Goal: Information Seeking & Learning: Learn about a topic

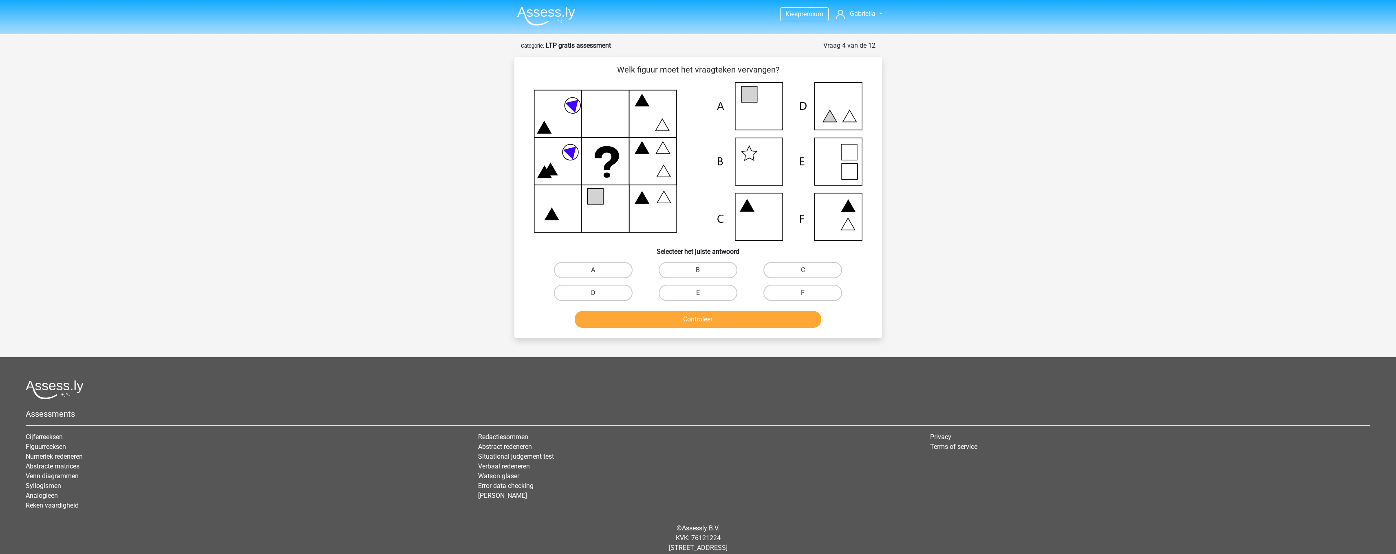
click at [945, 255] on div "Kies premium Gabriella gabriellajosefine@hotmail.com" at bounding box center [698, 286] width 1396 height 573
click at [621, 264] on label "A" at bounding box center [593, 270] width 79 height 16
click at [598, 270] on input "A" at bounding box center [595, 272] width 5 height 5
radio input "true"
click at [673, 318] on button "Controleer" at bounding box center [698, 319] width 247 height 17
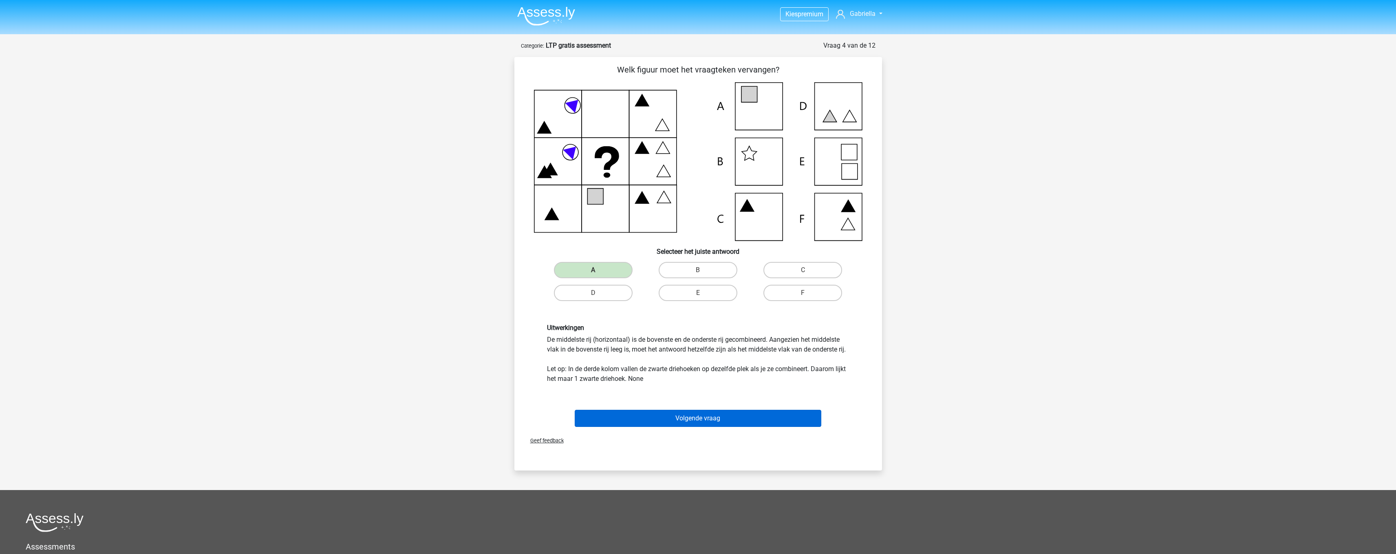
click at [725, 420] on button "Volgende vraag" at bounding box center [698, 418] width 247 height 17
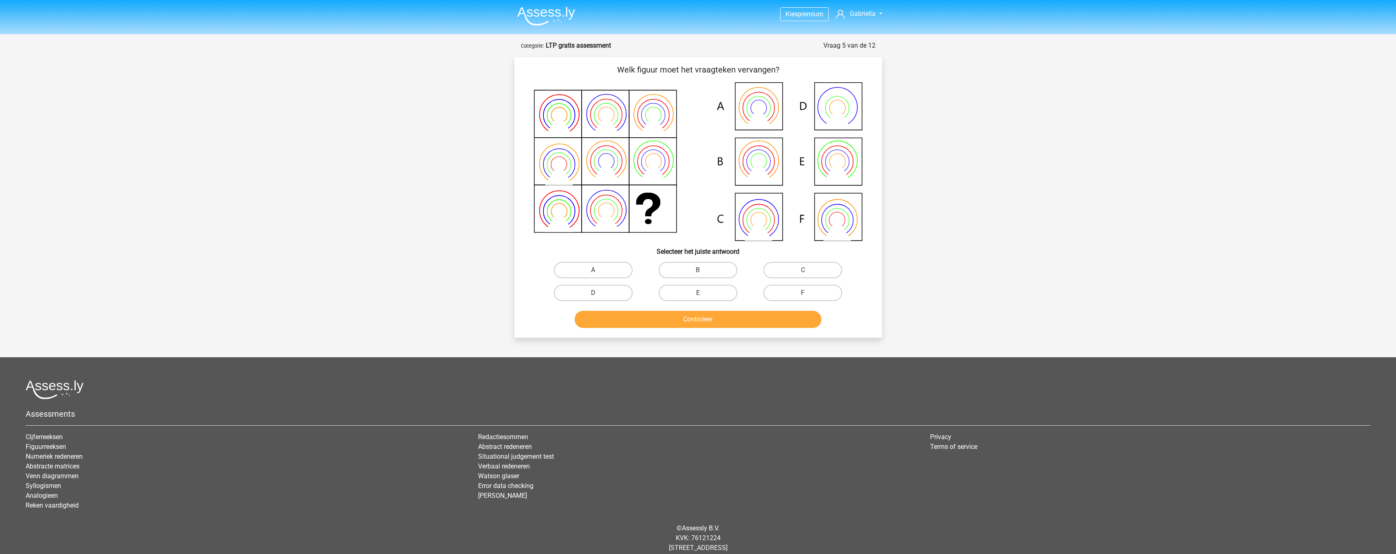
click at [851, 154] on icon at bounding box center [698, 161] width 328 height 159
click at [676, 298] on label "E" at bounding box center [698, 293] width 79 height 16
click at [698, 298] on input "E" at bounding box center [700, 295] width 5 height 5
radio input "true"
click at [678, 313] on button "Controleer" at bounding box center [698, 319] width 247 height 17
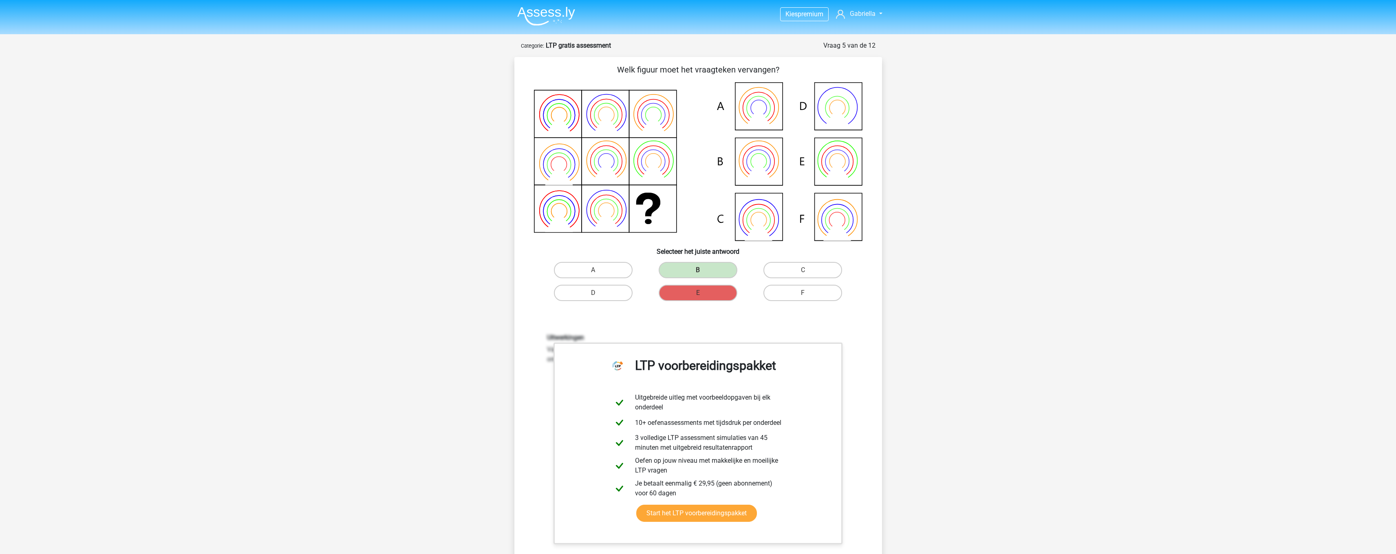
scroll to position [158, 0]
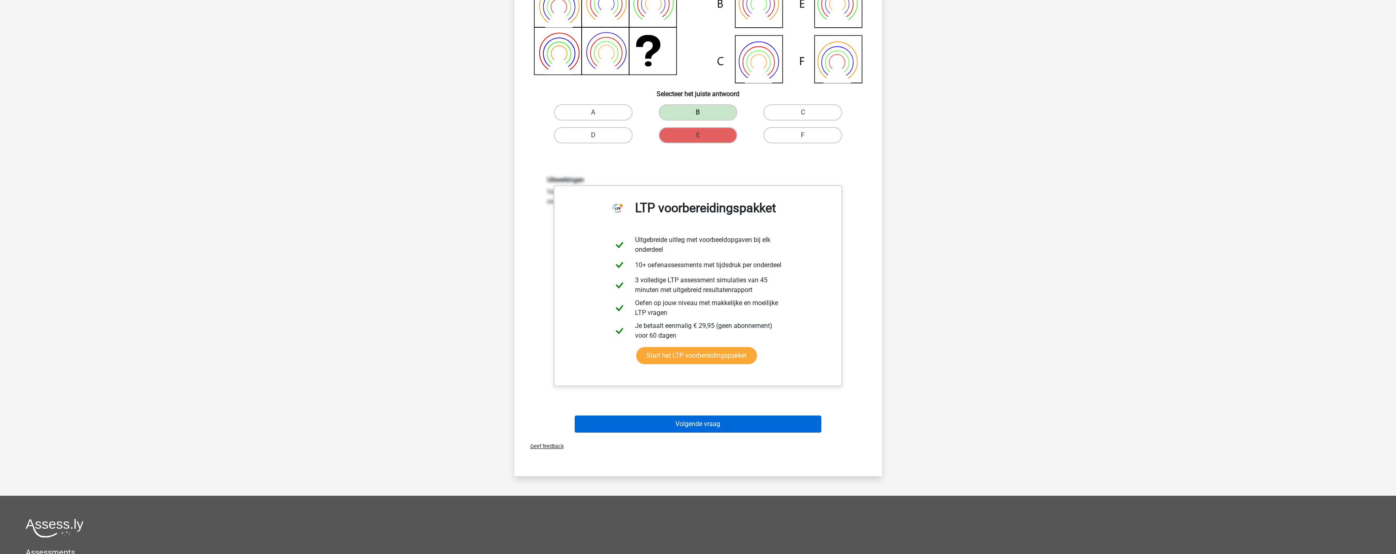
click at [722, 429] on button "Volgende vraag" at bounding box center [698, 424] width 247 height 17
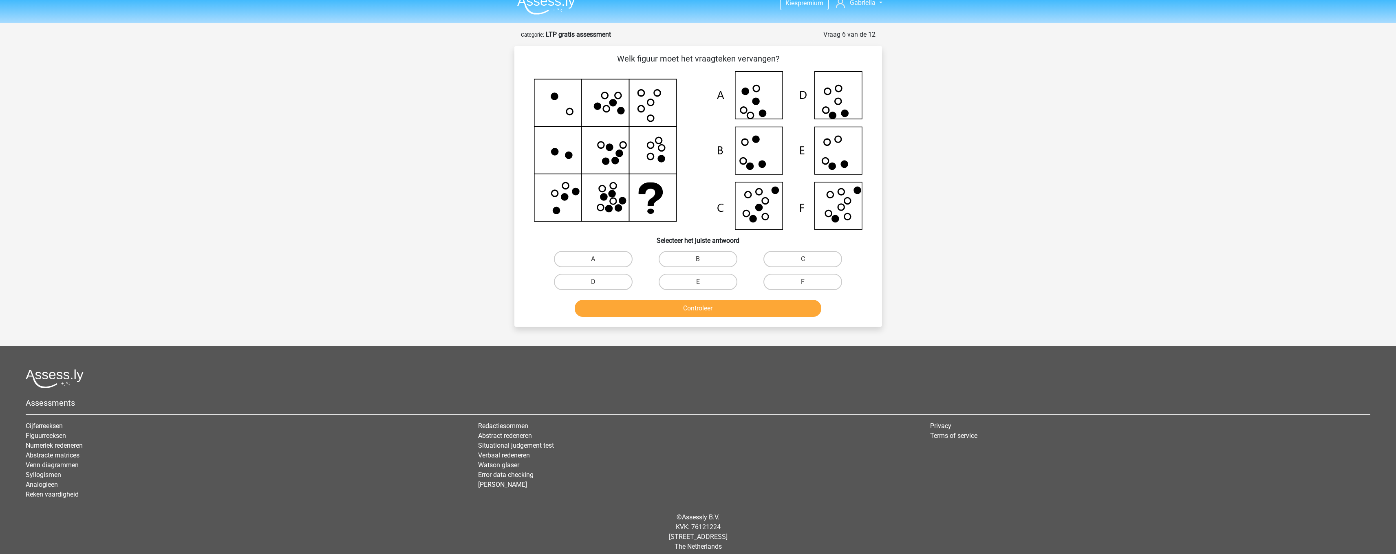
scroll to position [1, 0]
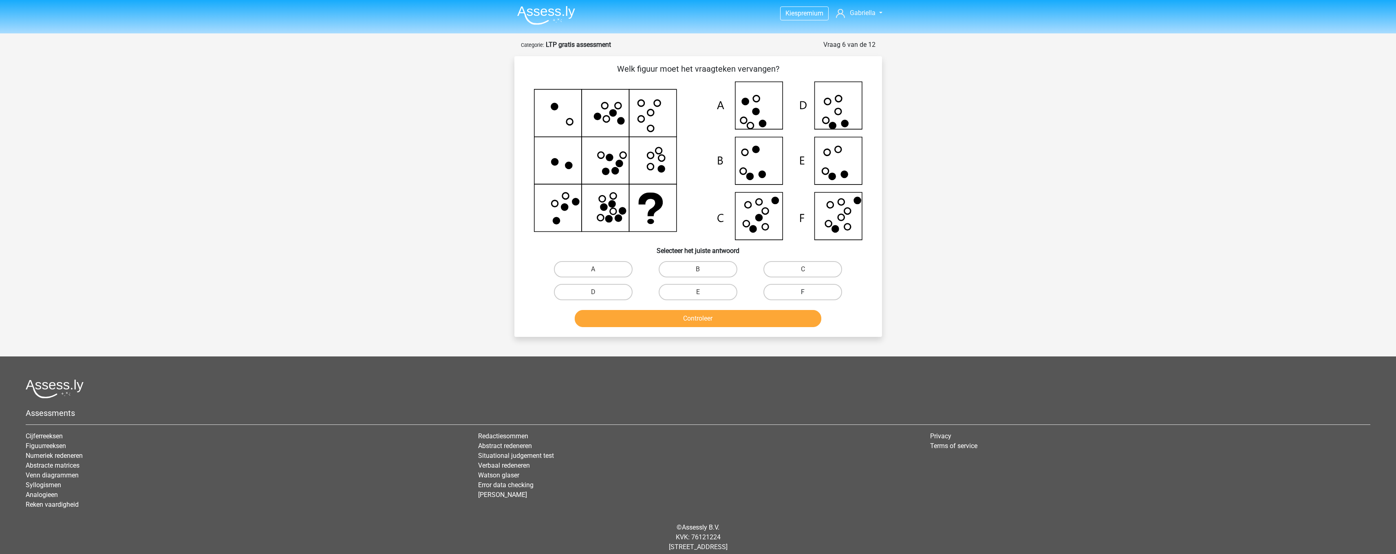
click at [802, 288] on label "F" at bounding box center [802, 292] width 79 height 16
click at [803, 292] on input "F" at bounding box center [805, 294] width 5 height 5
radio input "true"
click at [793, 309] on div "Controleer" at bounding box center [698, 317] width 342 height 27
click at [789, 313] on button "Controleer" at bounding box center [698, 318] width 247 height 17
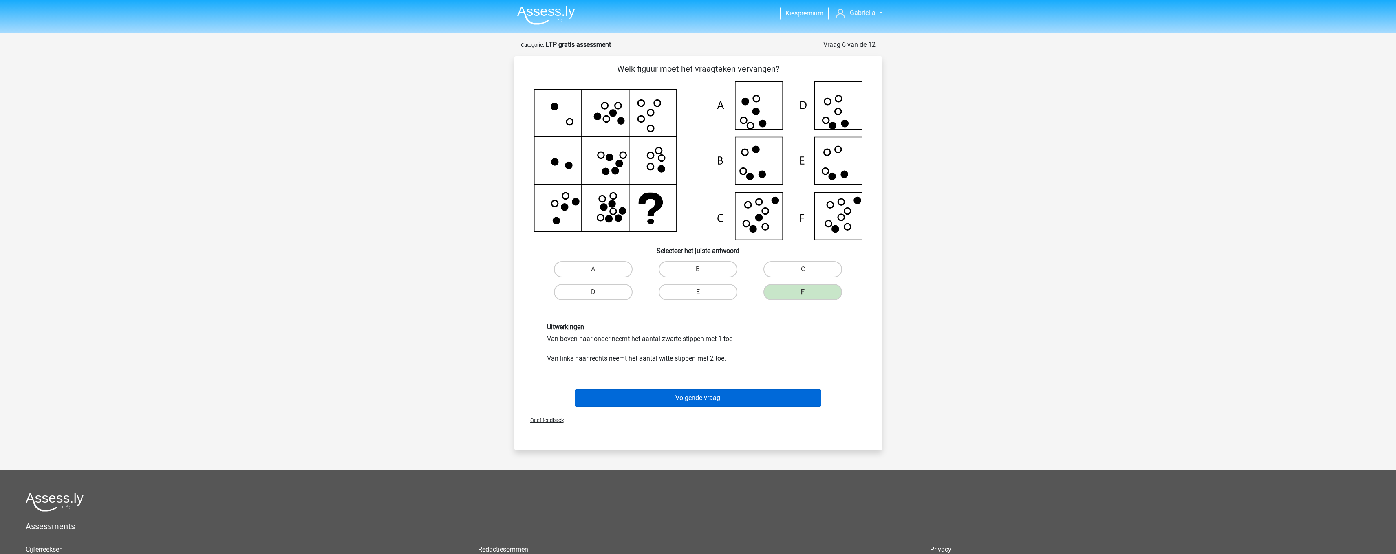
click at [740, 394] on button "Volgende vraag" at bounding box center [698, 398] width 247 height 17
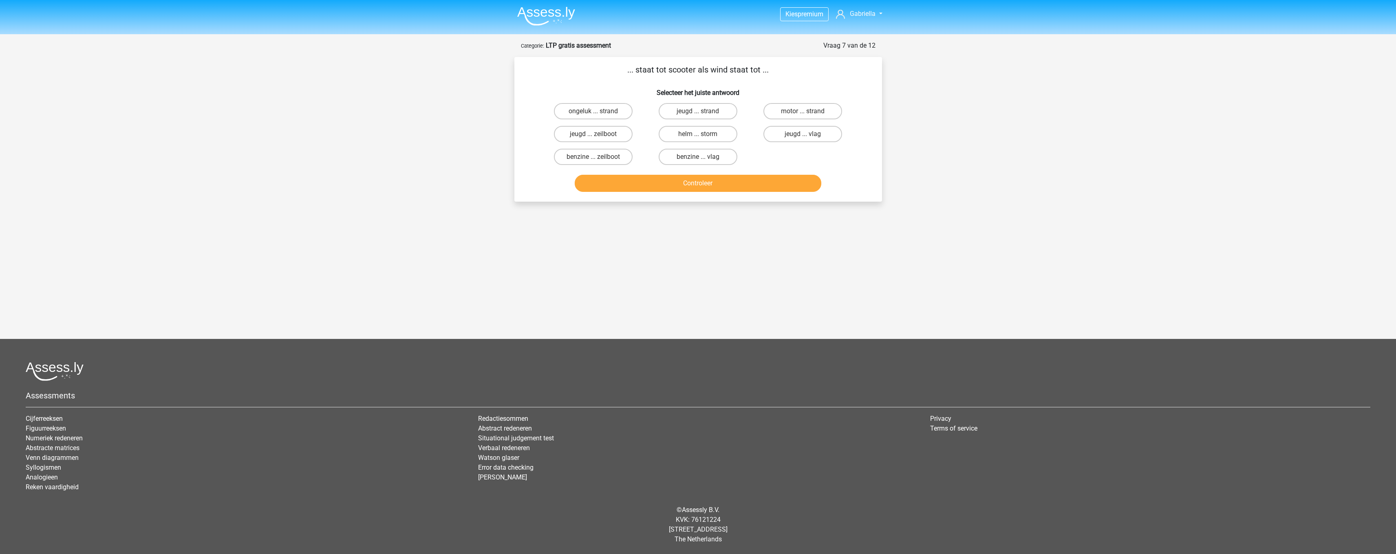
scroll to position [0, 0]
click at [715, 137] on label "helm ... storm" at bounding box center [700, 134] width 79 height 16
click at [706, 137] on input "helm ... storm" at bounding box center [703, 136] width 5 height 5
radio input "true"
click at [649, 188] on button "Controleer" at bounding box center [701, 183] width 247 height 17
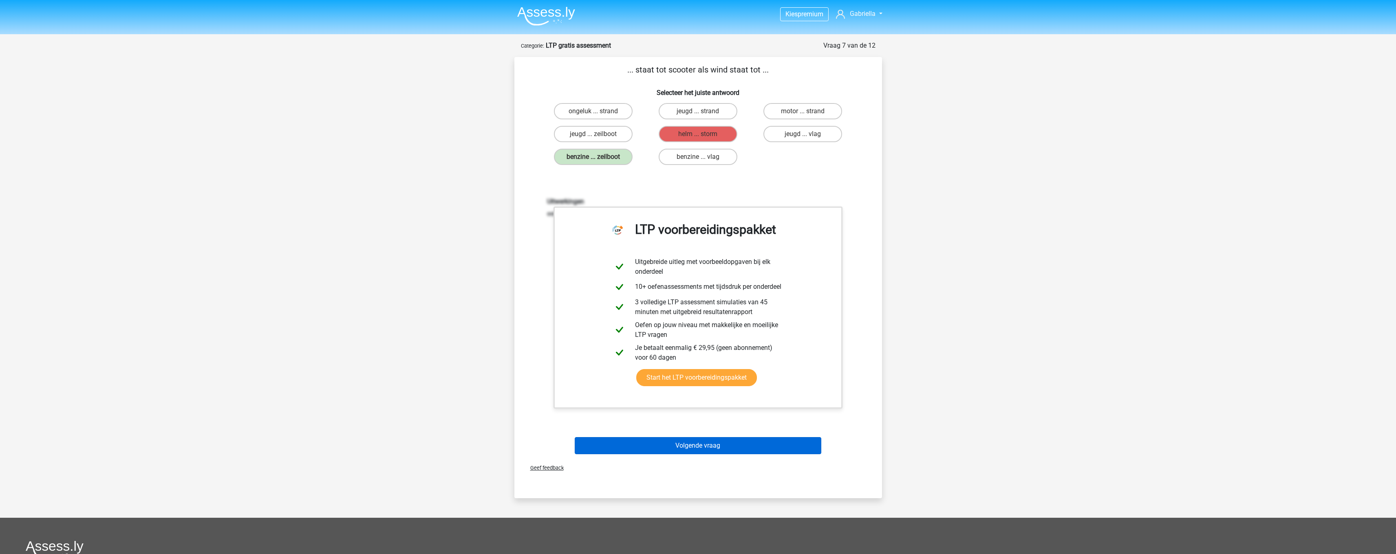
click at [735, 443] on button "Volgende vraag" at bounding box center [698, 445] width 247 height 17
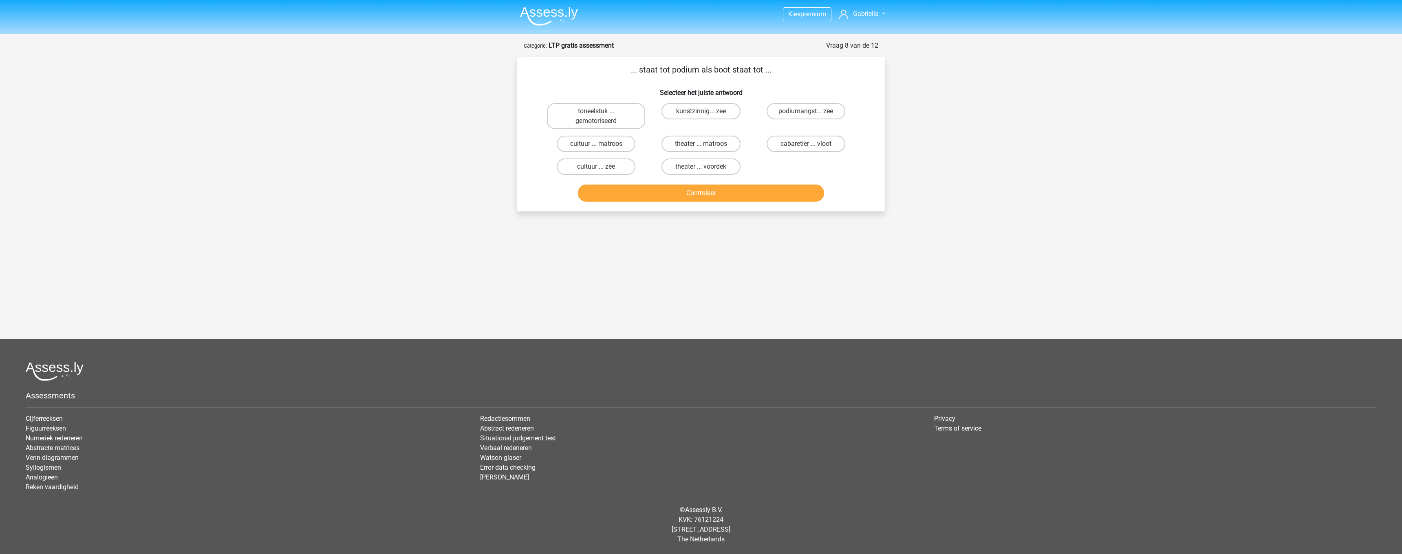
click at [1047, 187] on div "Kies premium Gabriella gabriellajosefine@hotmail.com" at bounding box center [701, 223] width 1402 height 446
click at [726, 110] on label "kunstzinnig... zee" at bounding box center [700, 111] width 79 height 16
click at [706, 111] on input "kunstzinnig... zee" at bounding box center [703, 113] width 5 height 5
radio input "true"
click at [726, 110] on label "kunstzinnig... zee" at bounding box center [700, 111] width 79 height 16
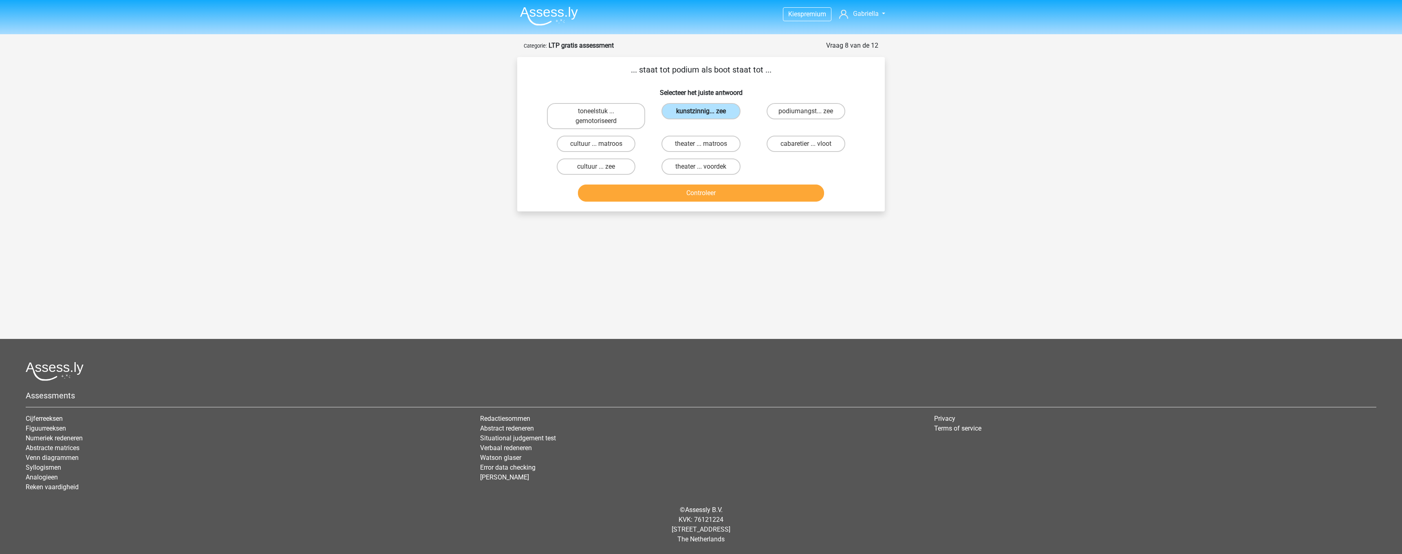
click at [706, 111] on input "kunstzinnig... zee" at bounding box center [703, 113] width 5 height 5
click at [615, 114] on label "toneelstuk ... gemotoriseerd" at bounding box center [596, 116] width 98 height 26
click at [602, 114] on input "toneelstuk ... gemotoriseerd" at bounding box center [598, 113] width 5 height 5
radio input "true"
click at [723, 108] on label "kunstzinnig... zee" at bounding box center [700, 111] width 79 height 16
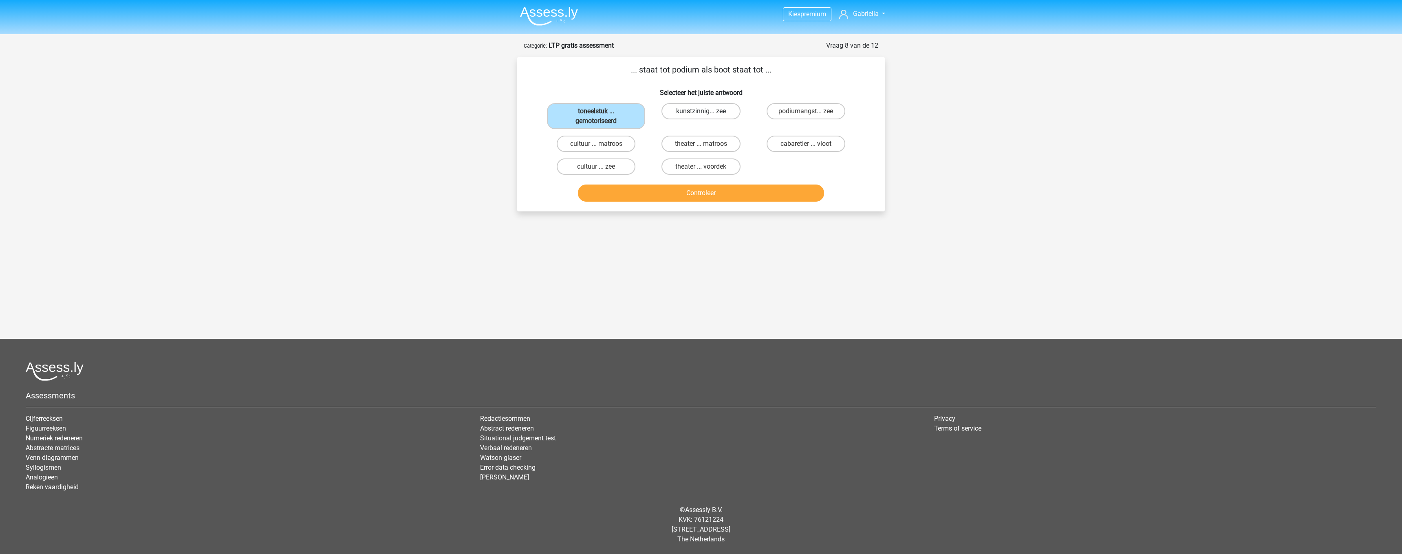
click at [706, 111] on input "kunstzinnig... zee" at bounding box center [703, 113] width 5 height 5
radio input "true"
click at [1026, 103] on div "Kies premium Gabriella gabriellajosefine@hotmail.com" at bounding box center [701, 223] width 1402 height 446
click at [966, 149] on div "Kies premium Gabriella gabriellajosefine@hotmail.com" at bounding box center [701, 223] width 1402 height 446
click at [1051, 152] on div "Kies premium Gabriella gabriellajosefine@hotmail.com" at bounding box center [701, 223] width 1402 height 446
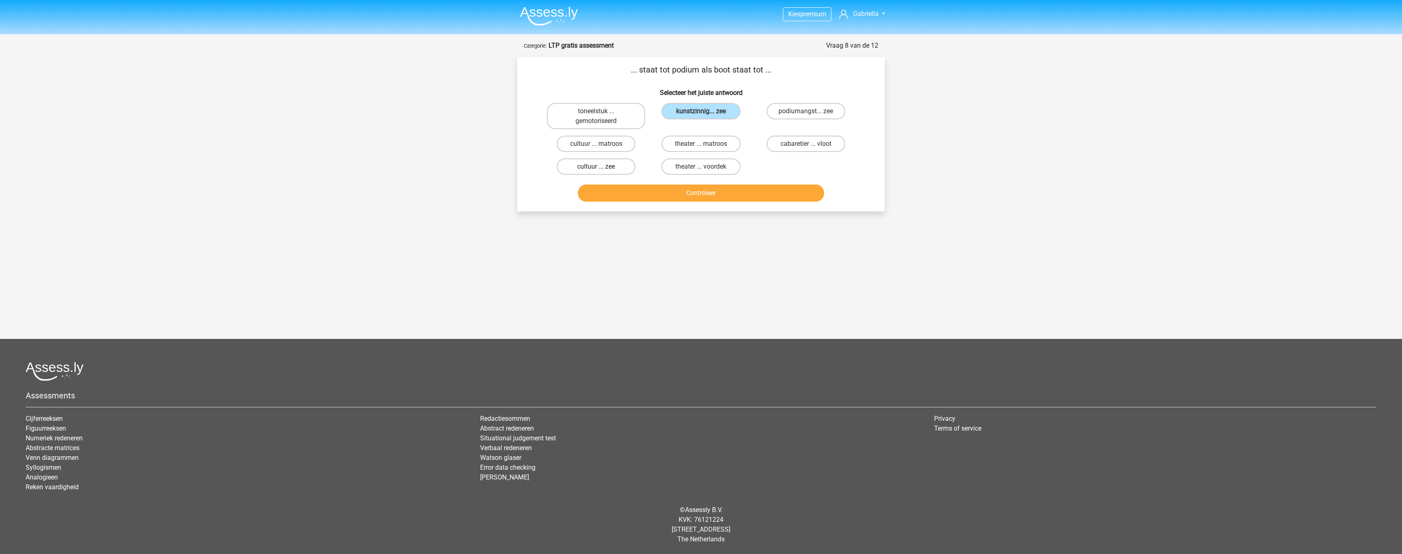
click at [604, 167] on label "cultuur ... zee" at bounding box center [596, 167] width 79 height 16
click at [602, 167] on input "cultuur ... zee" at bounding box center [598, 169] width 5 height 5
radio input "true"
click at [640, 190] on button "Controleer" at bounding box center [701, 193] width 247 height 17
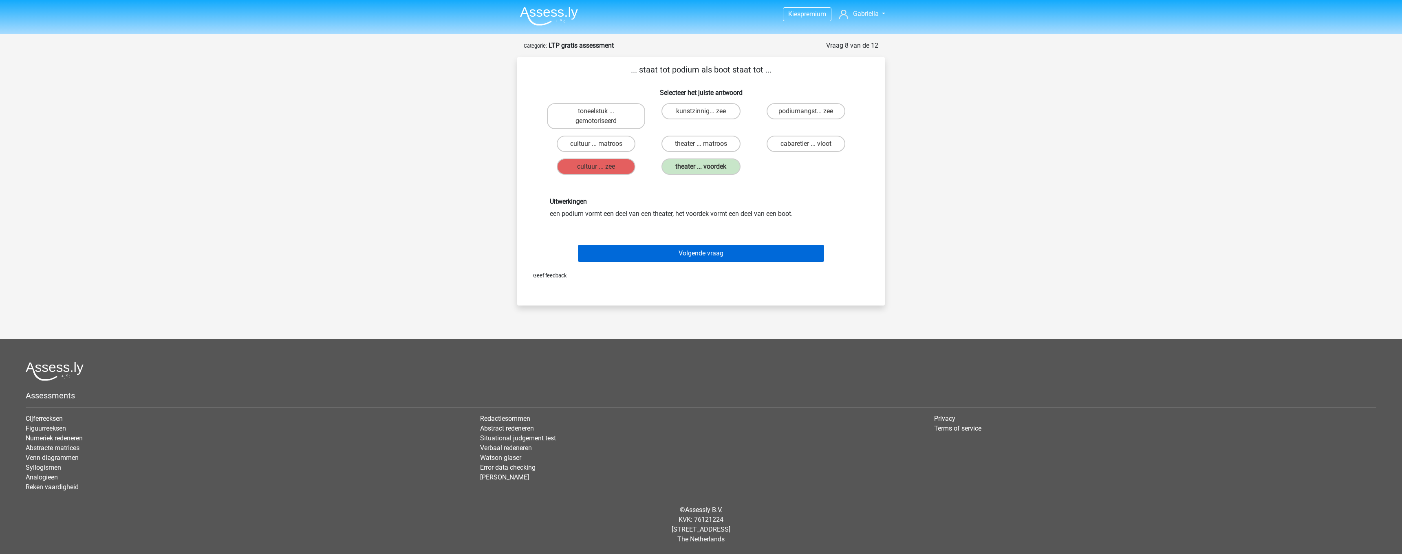
click at [695, 256] on button "Volgende vraag" at bounding box center [701, 253] width 247 height 17
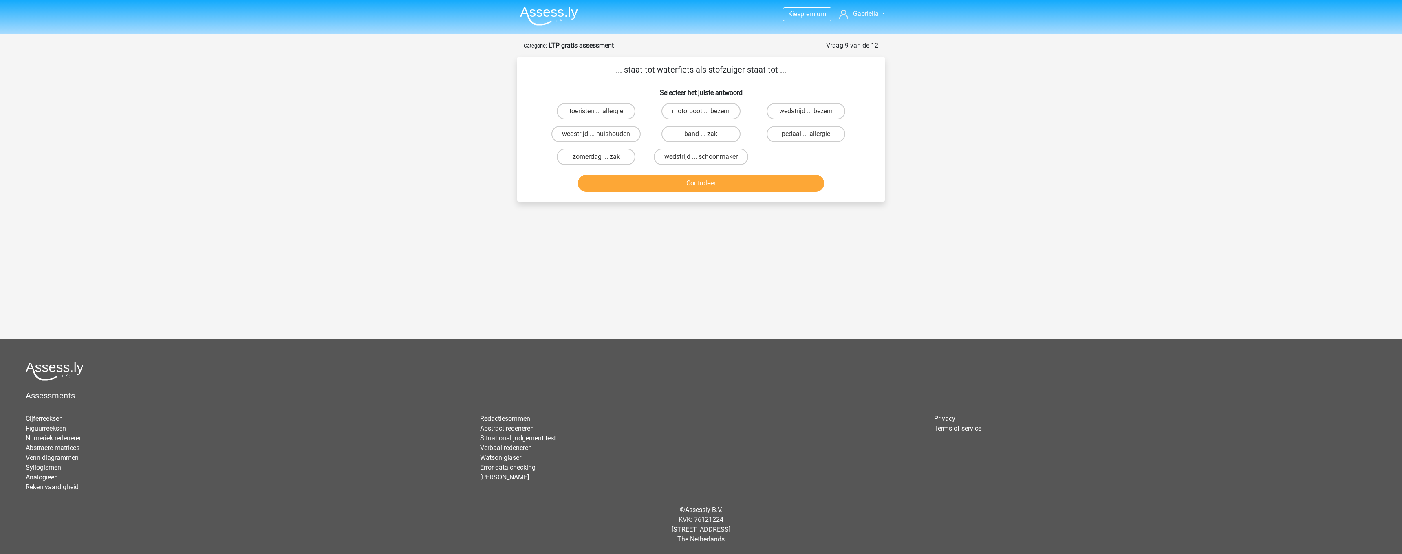
click at [704, 116] on input "motorboot ... bezem" at bounding box center [703, 113] width 5 height 5
radio input "true"
click at [708, 190] on button "Controleer" at bounding box center [701, 183] width 247 height 17
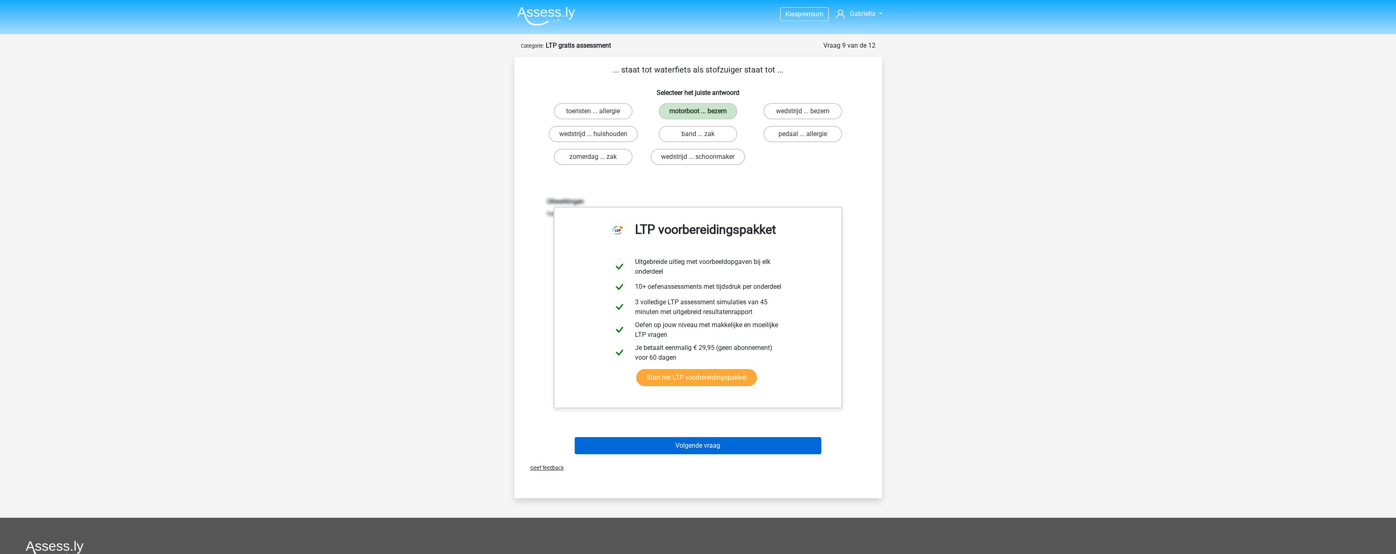
click at [710, 450] on button "Volgende vraag" at bounding box center [698, 445] width 247 height 17
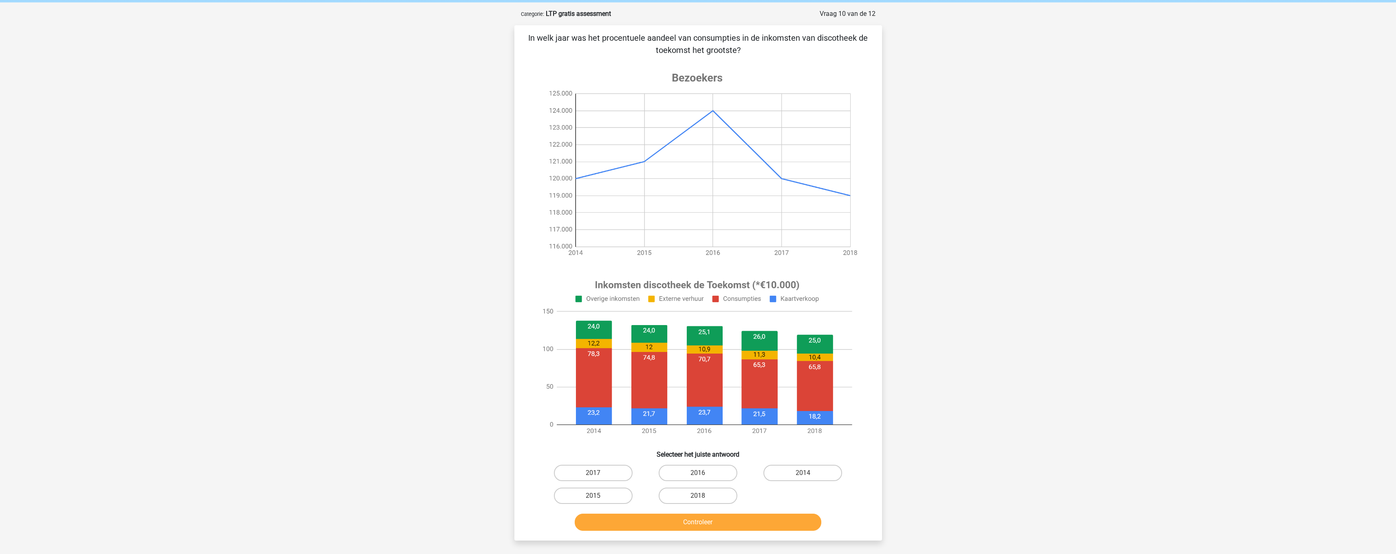
scroll to position [35, 0]
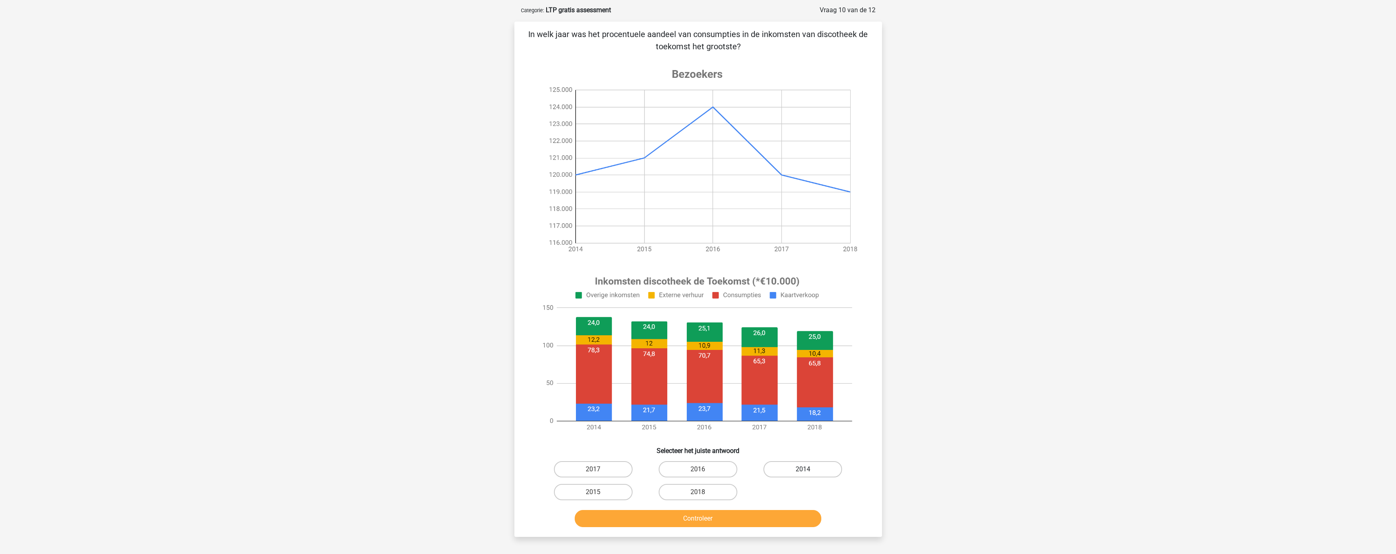
click at [794, 471] on label "2014" at bounding box center [802, 469] width 79 height 16
click at [803, 471] on input "2014" at bounding box center [805, 471] width 5 height 5
radio input "true"
click at [756, 513] on button "Controleer" at bounding box center [698, 518] width 247 height 17
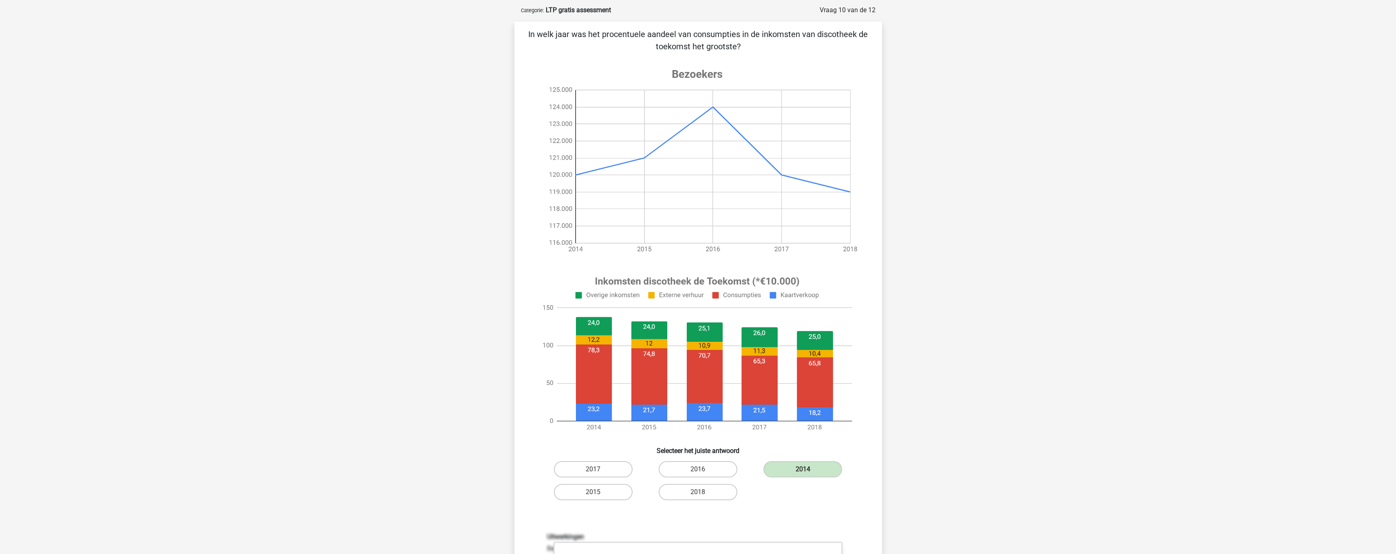
scroll to position [426, 0]
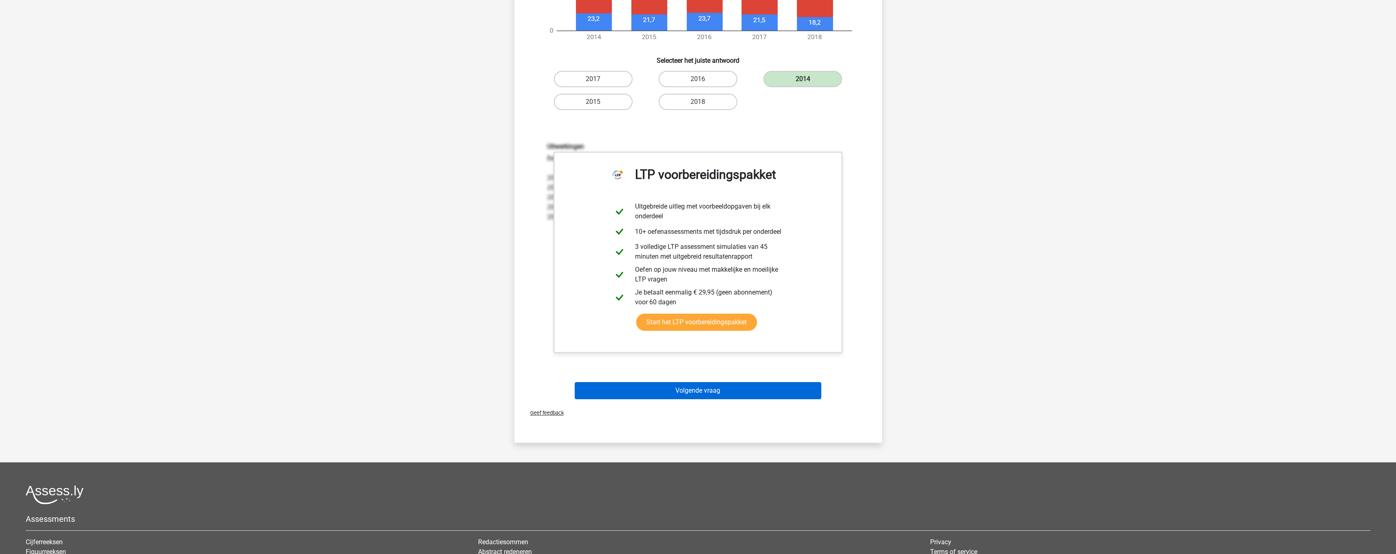
click at [746, 387] on button "Volgende vraag" at bounding box center [698, 390] width 247 height 17
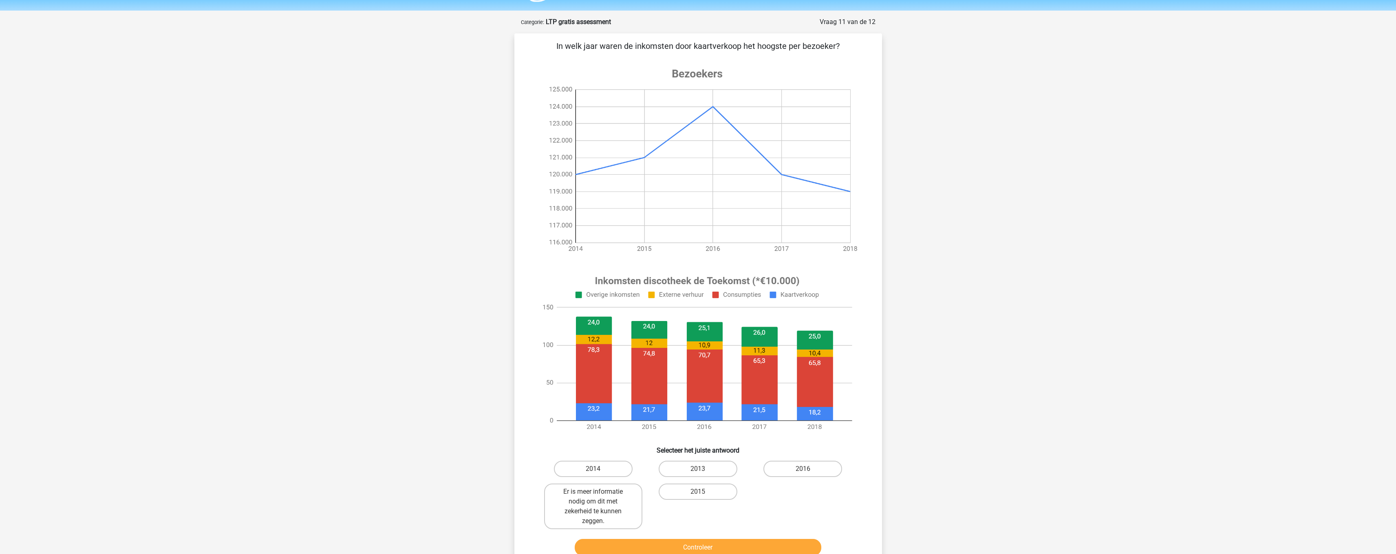
scroll to position [193, 0]
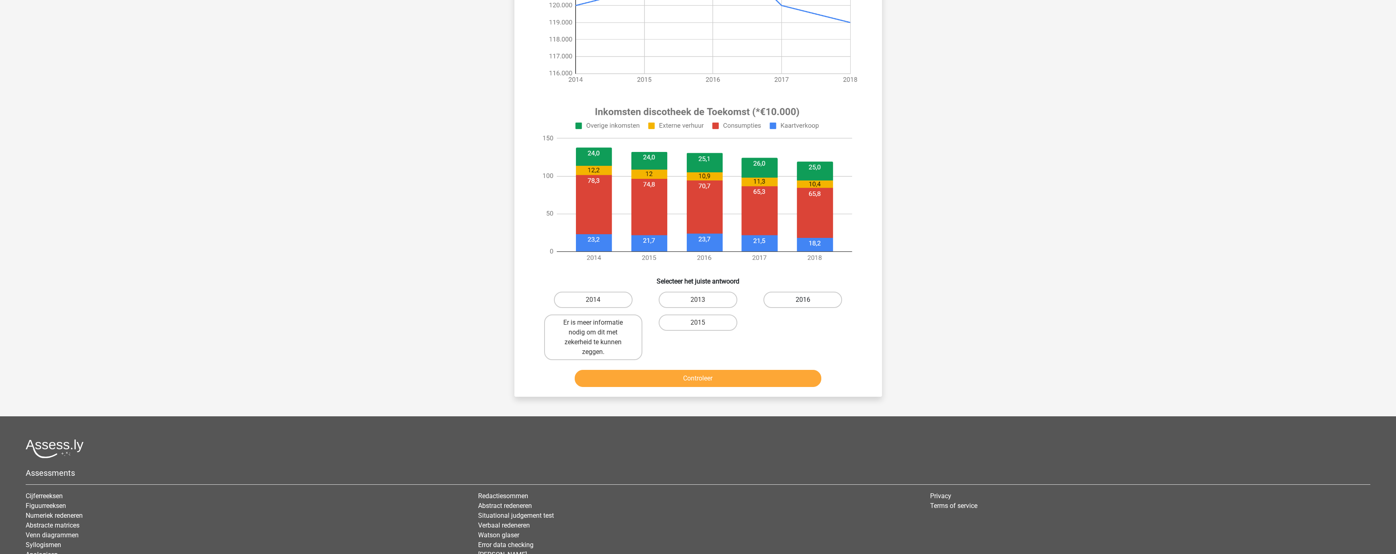
click at [813, 302] on label "2016" at bounding box center [802, 300] width 79 height 16
click at [808, 302] on input "2016" at bounding box center [805, 302] width 5 height 5
radio input "true"
click at [782, 361] on div "2014 2013 2016 Er is meer informatie nodig om dit met zekerheid te kunnen zegge…" at bounding box center [698, 326] width 315 height 75
click at [780, 373] on button "Controleer" at bounding box center [698, 378] width 247 height 17
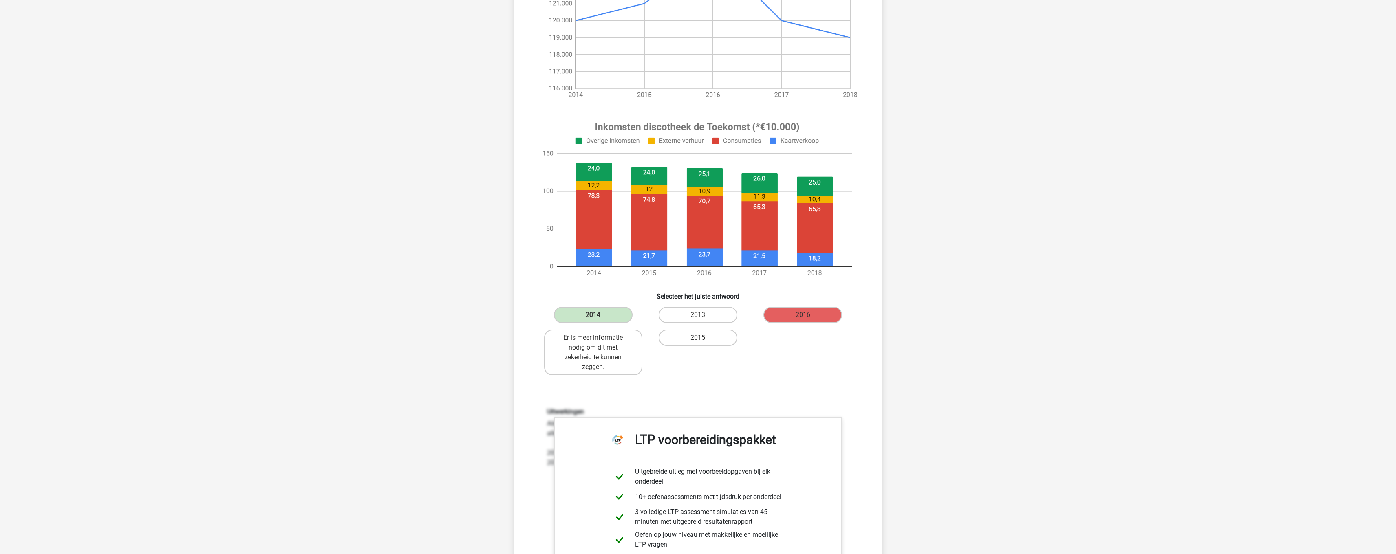
scroll to position [147, 0]
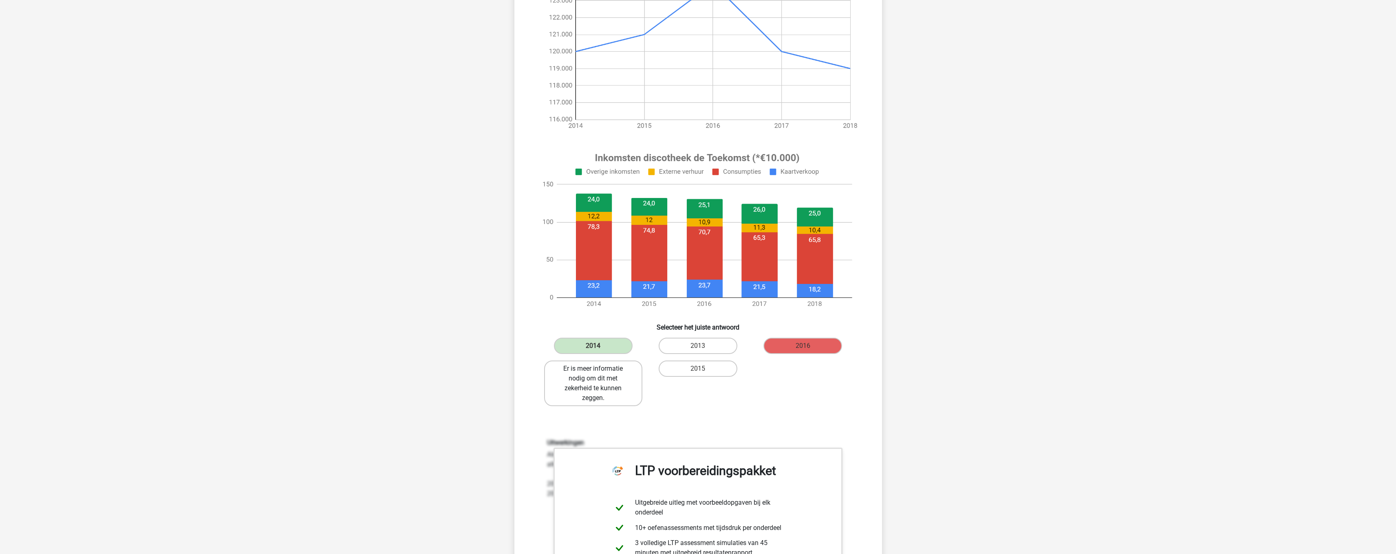
click at [603, 378] on label "Er is meer informatie nodig om dit met zekerheid te kunnen zeggen." at bounding box center [593, 384] width 98 height 46
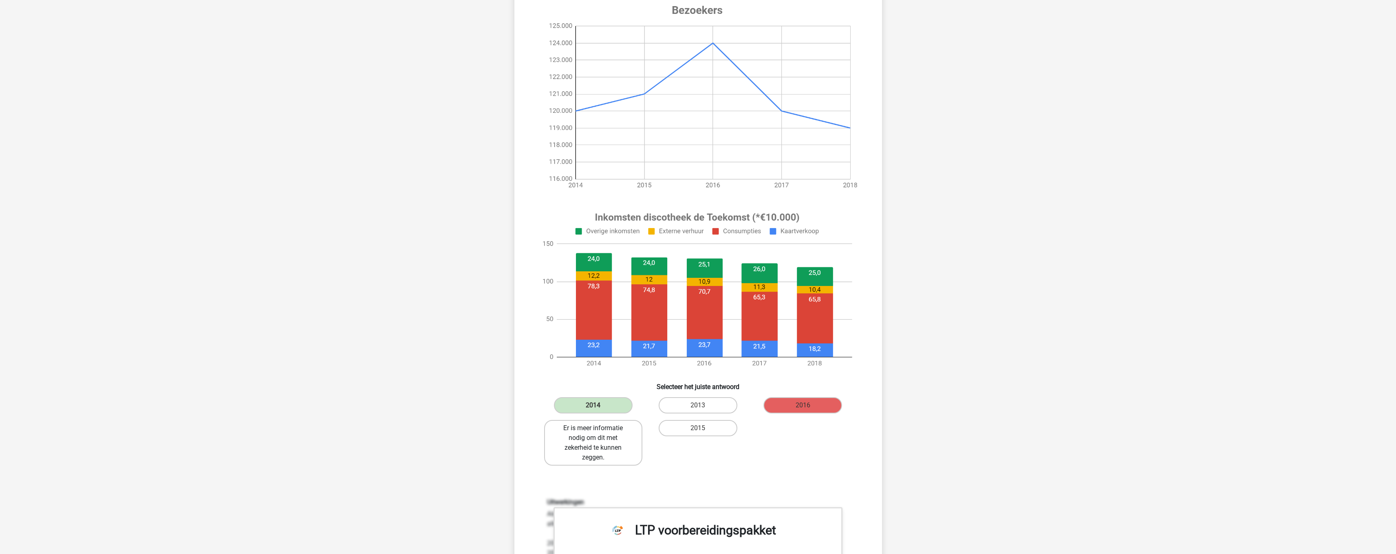
click at [603, 438] on label "Er is meer informatie nodig om dit met zekerheid te kunnen zeggen." at bounding box center [593, 443] width 98 height 46
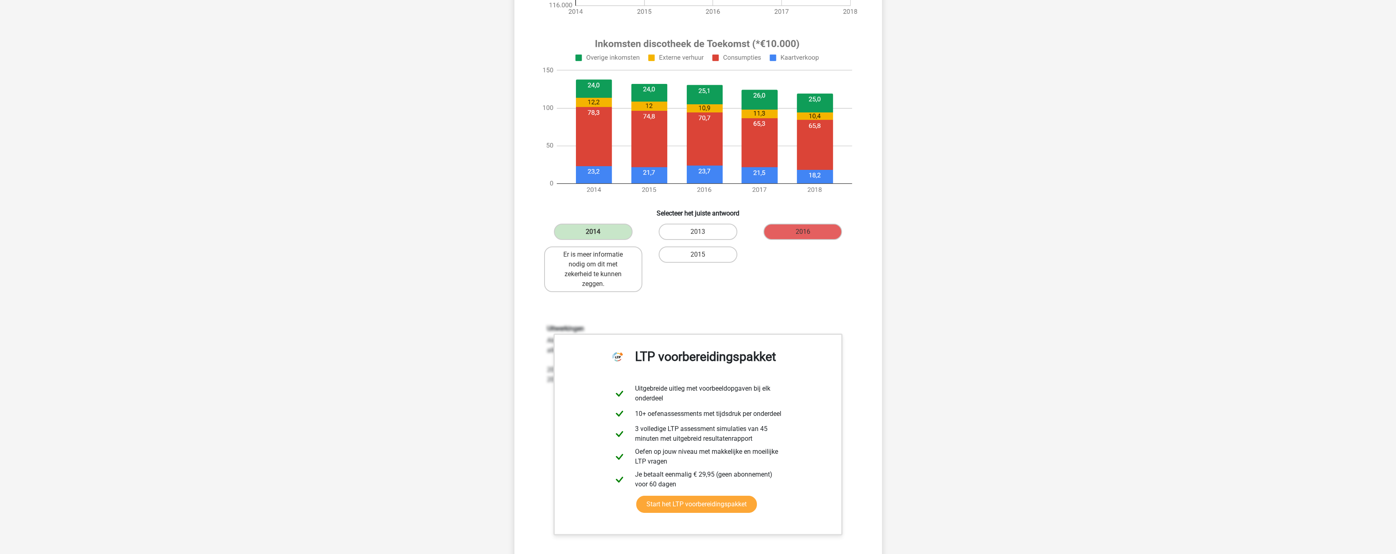
scroll to position [365, 0]
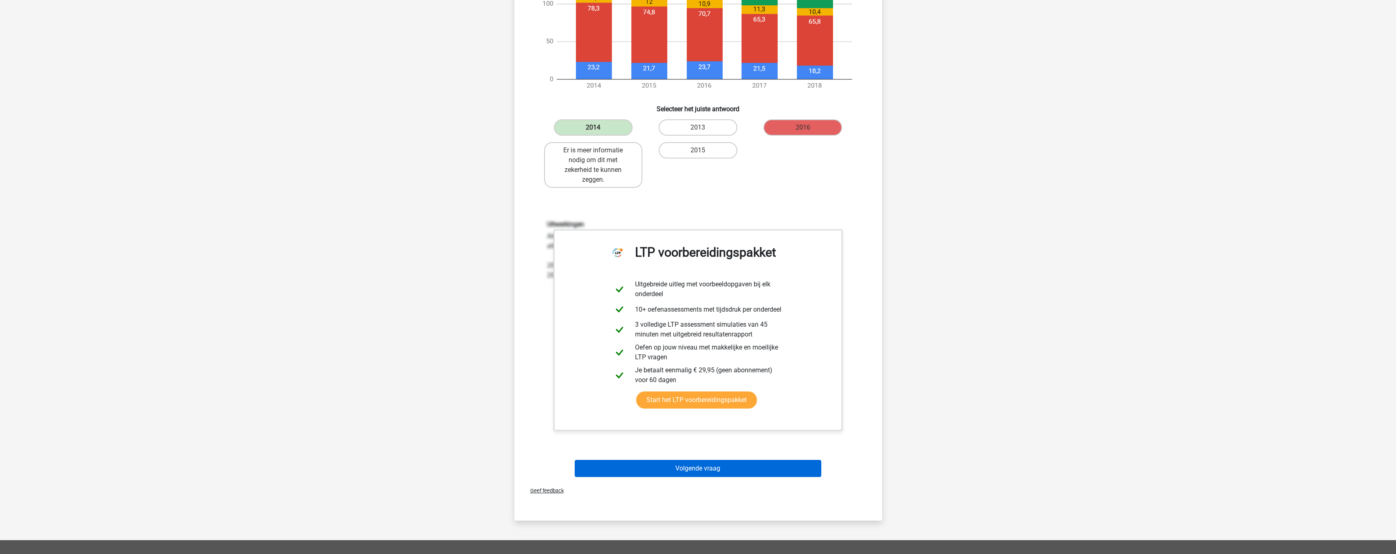
click at [679, 475] on button "Volgende vraag" at bounding box center [698, 468] width 247 height 17
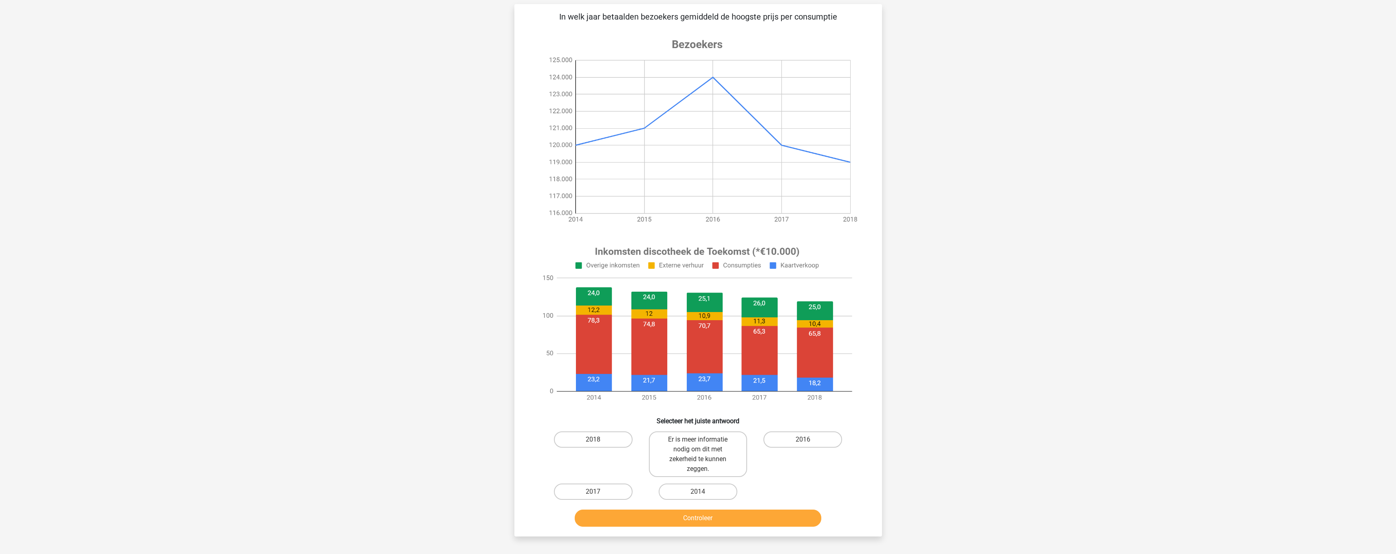
scroll to position [55, 0]
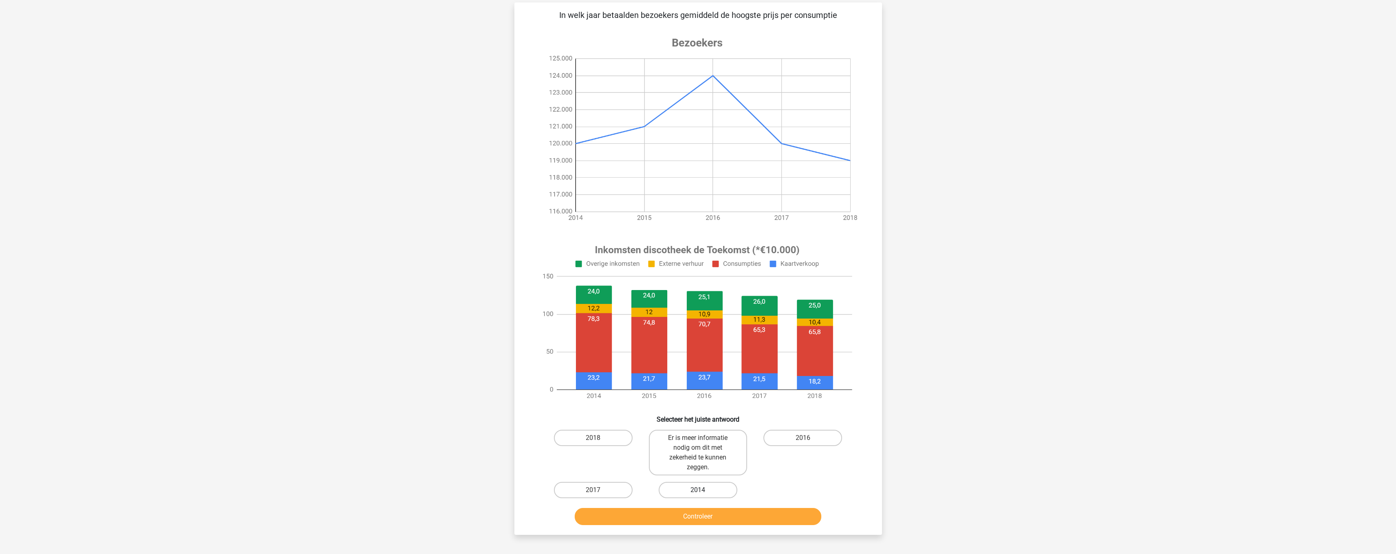
click at [716, 484] on label "2014" at bounding box center [698, 490] width 79 height 16
click at [703, 490] on input "2014" at bounding box center [700, 492] width 5 height 5
radio input "true"
click at [727, 517] on button "Controleer" at bounding box center [698, 516] width 247 height 17
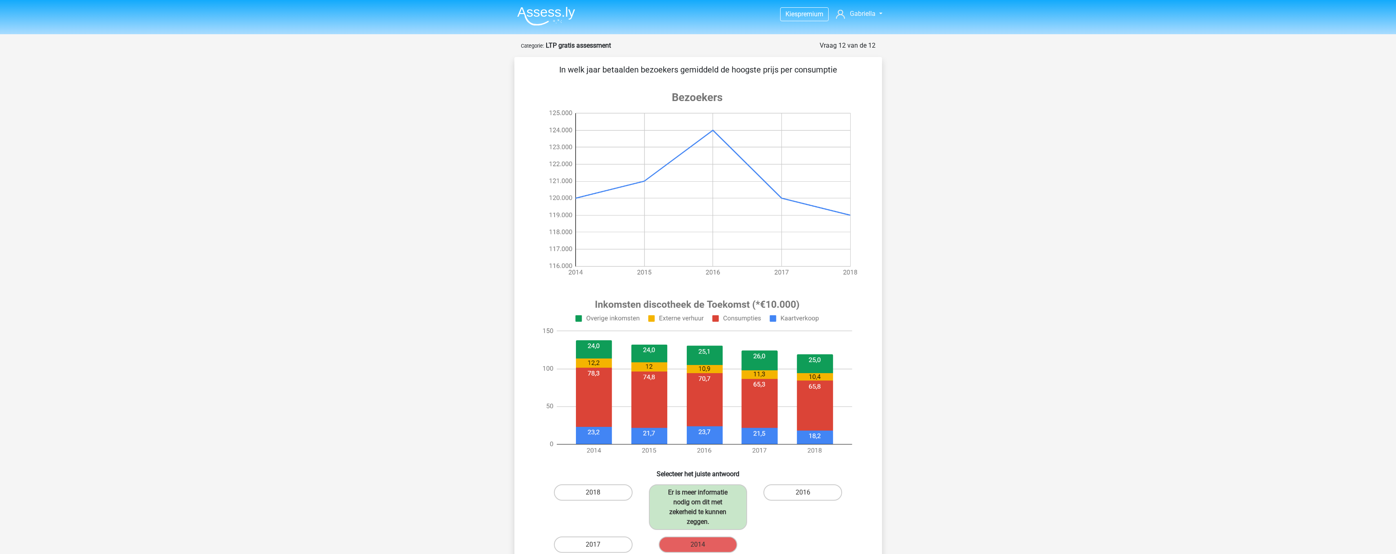
scroll to position [279, 0]
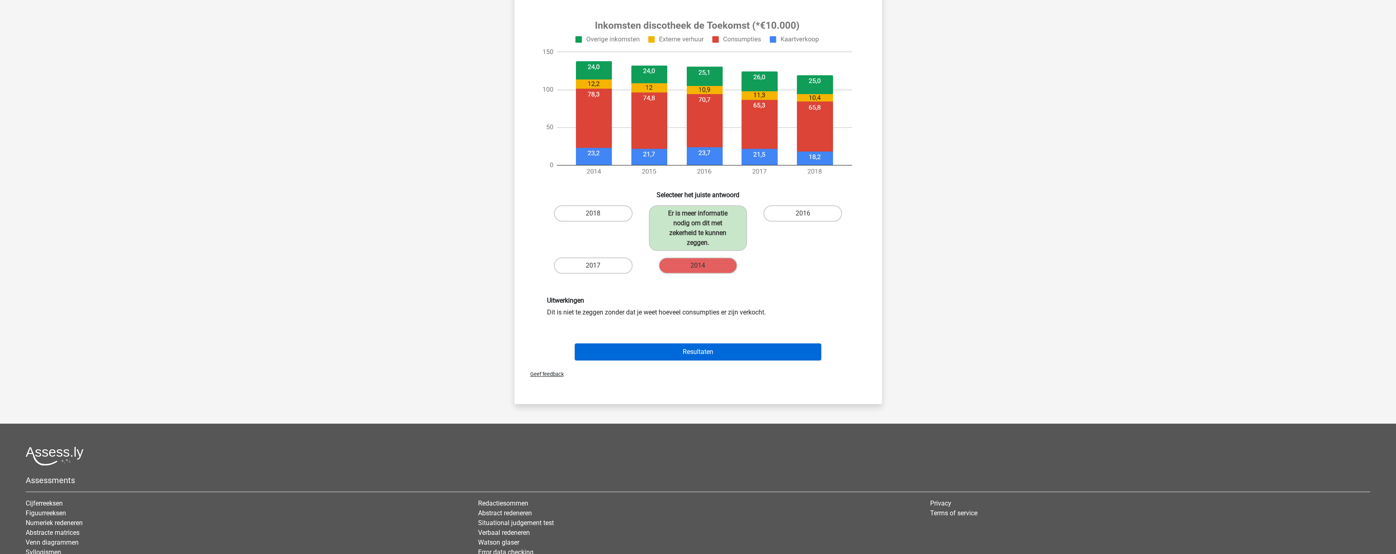
click at [807, 356] on button "Resultaten" at bounding box center [698, 352] width 247 height 17
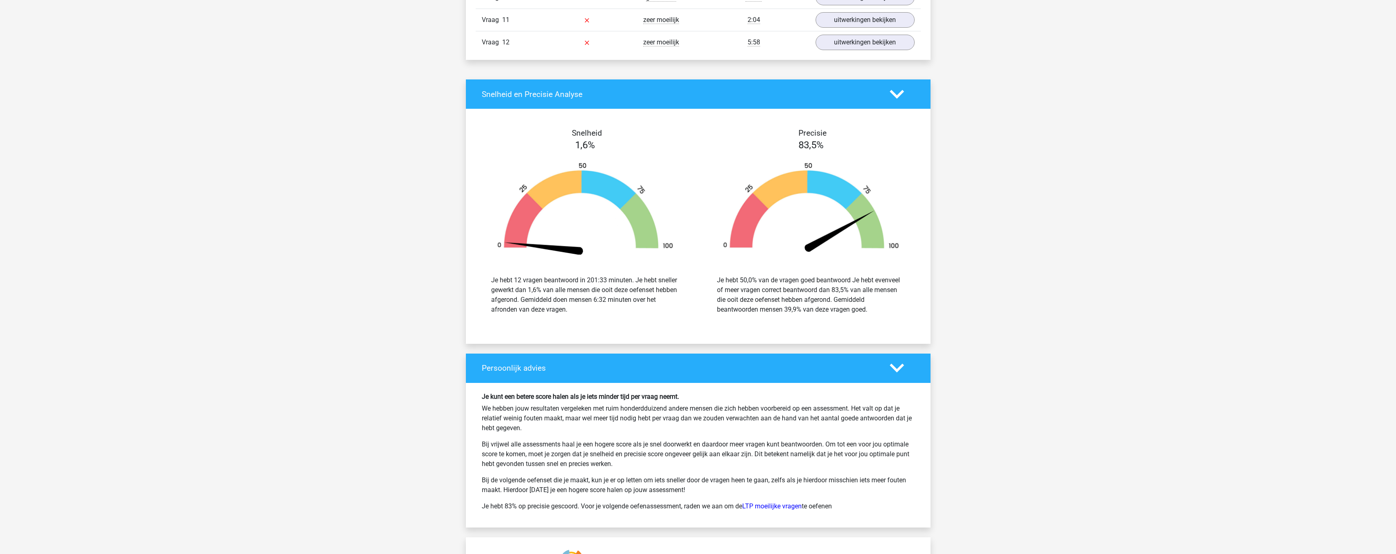
scroll to position [1386, 0]
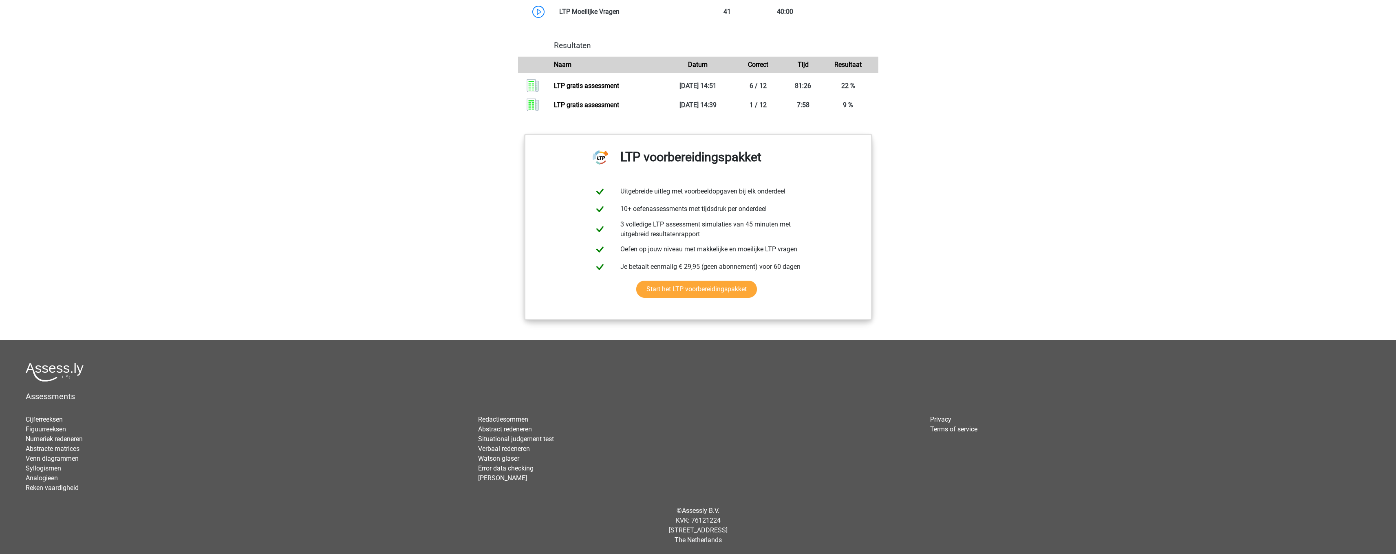
scroll to position [184, 0]
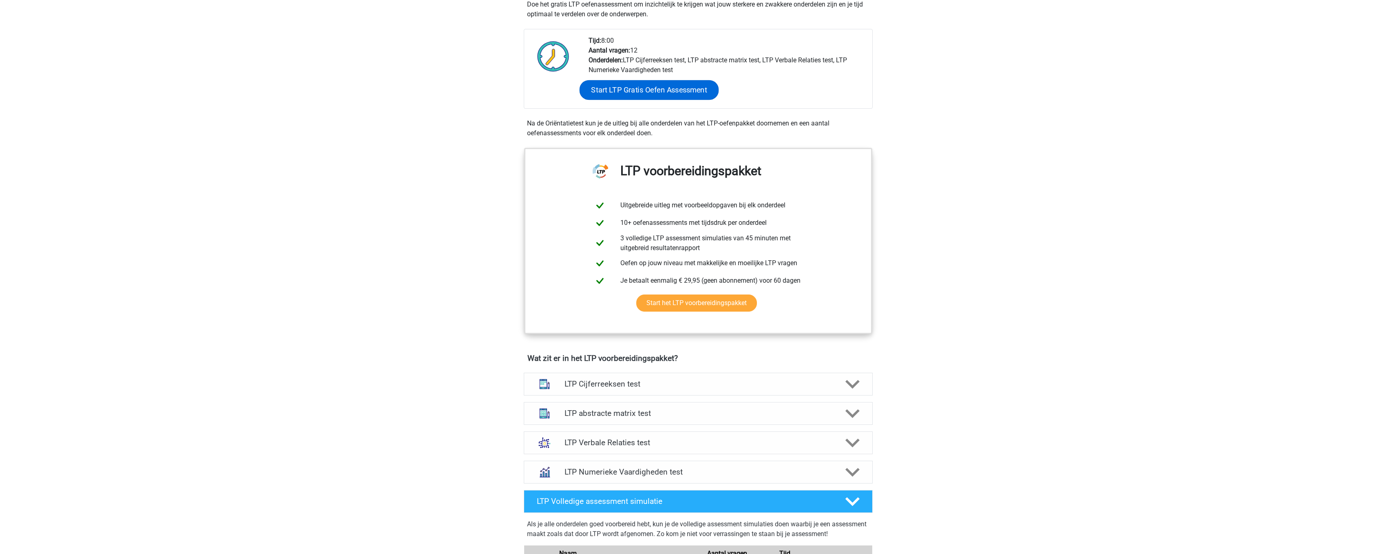
click at [655, 84] on link "Start LTP Gratis Oefen Assessment" at bounding box center [648, 90] width 139 height 20
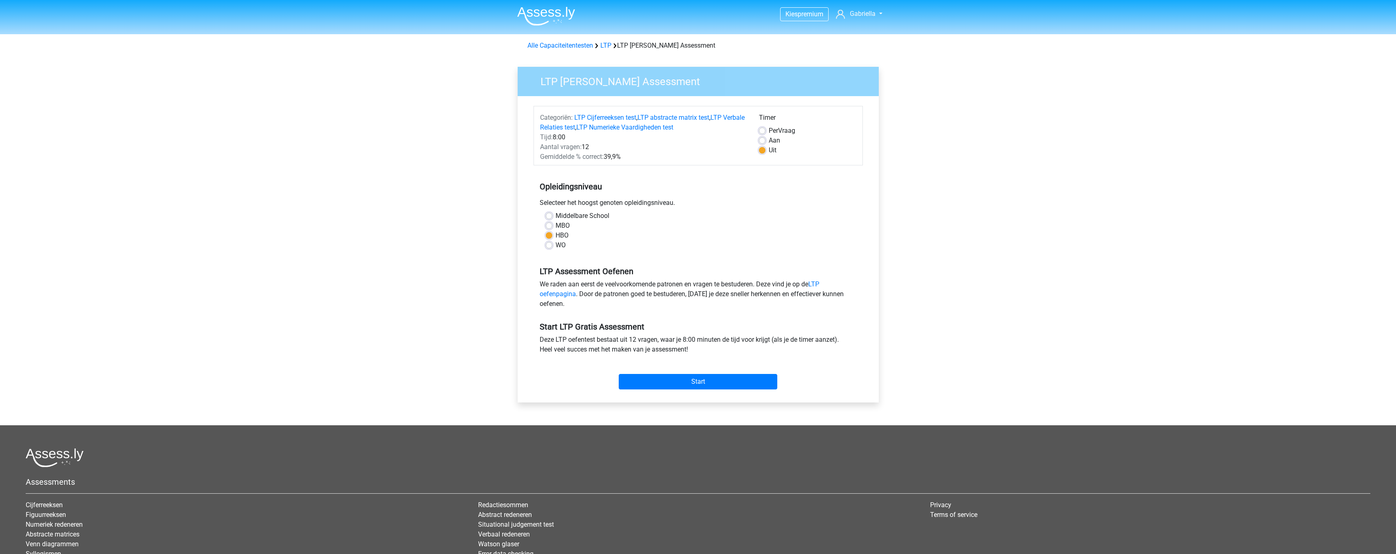
click at [554, 246] on div "WO" at bounding box center [698, 245] width 305 height 10
click at [555, 246] on label "WO" at bounding box center [560, 245] width 10 height 10
click at [551, 246] on input "WO" at bounding box center [549, 244] width 7 height 8
radio input "true"
click at [673, 379] on input "Start" at bounding box center [698, 381] width 159 height 15
